Goal: Task Accomplishment & Management: Manage account settings

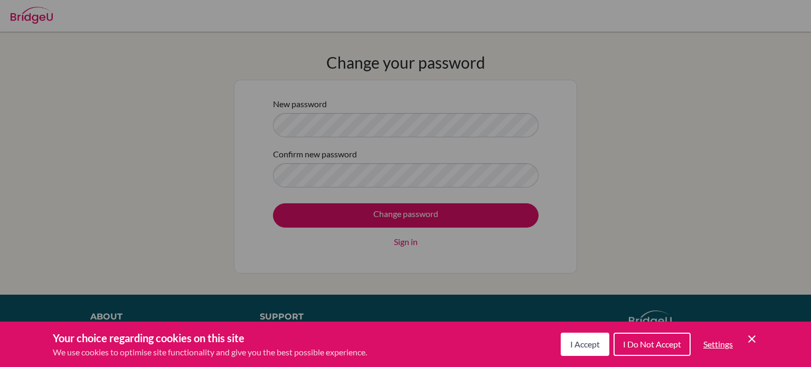
click at [583, 353] on button "I Accept" at bounding box center [585, 344] width 49 height 23
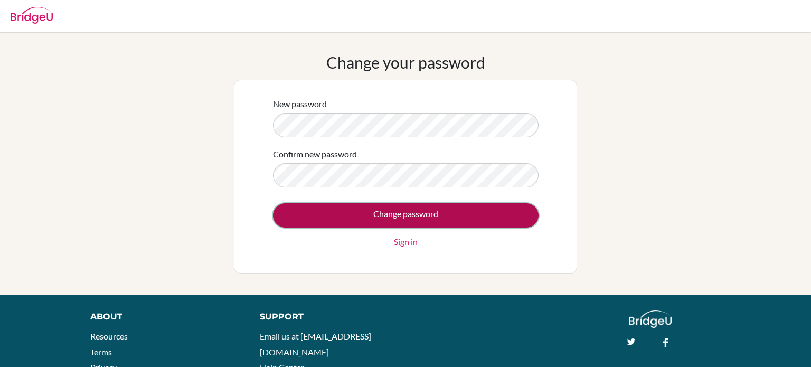
click at [386, 214] on input "Change password" at bounding box center [405, 215] width 265 height 24
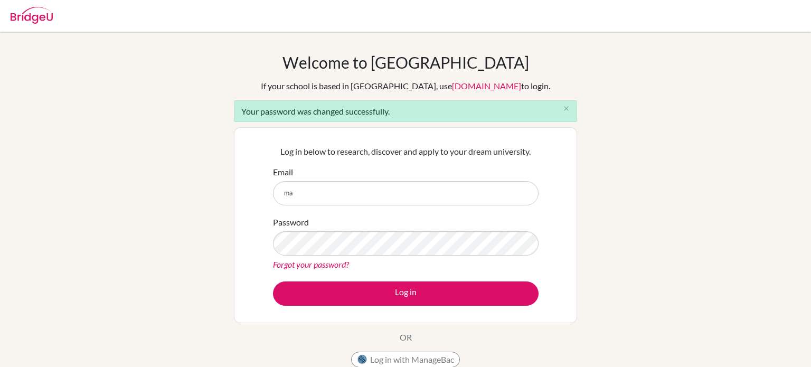
type input "[PERSON_NAME][EMAIL_ADDRESS][PERSON_NAME][DOMAIN_NAME]"
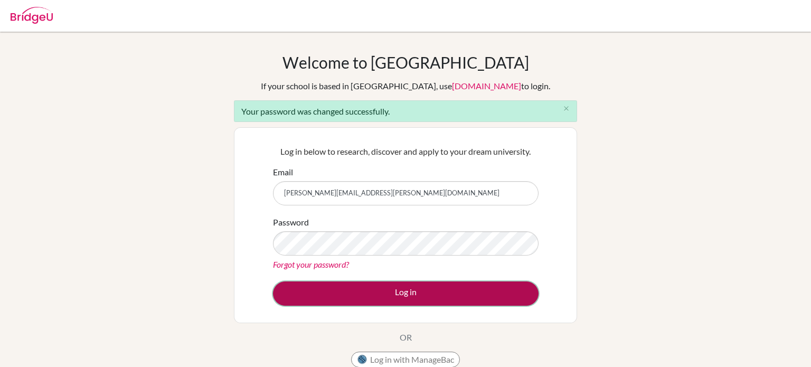
click at [438, 288] on button "Log in" at bounding box center [405, 293] width 265 height 24
